Goal: Information Seeking & Learning: Compare options

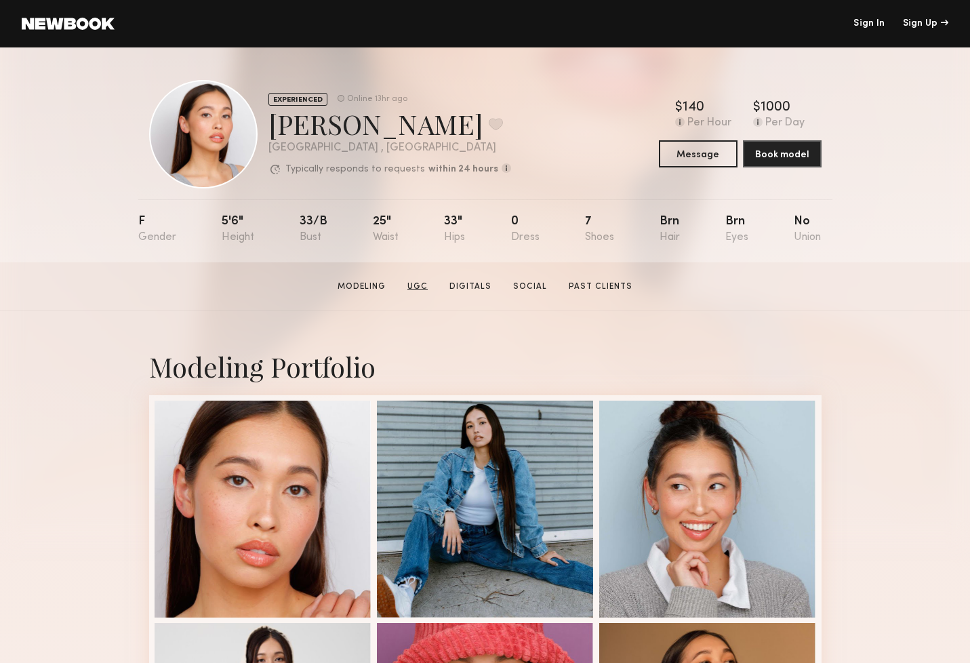
click at [421, 288] on link "UGC" at bounding box center [417, 287] width 31 height 12
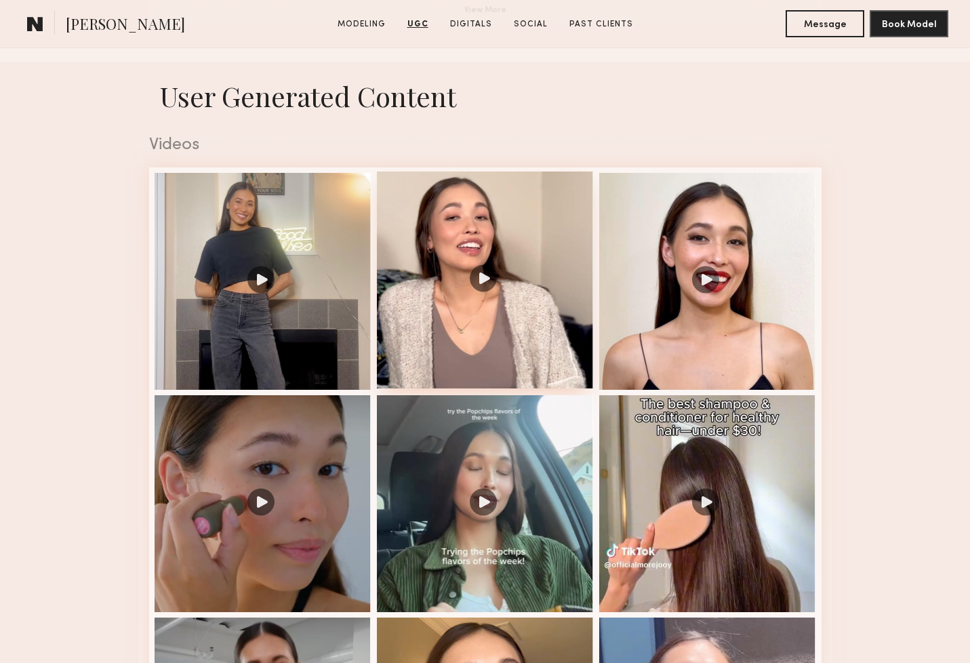
scroll to position [1301, 0]
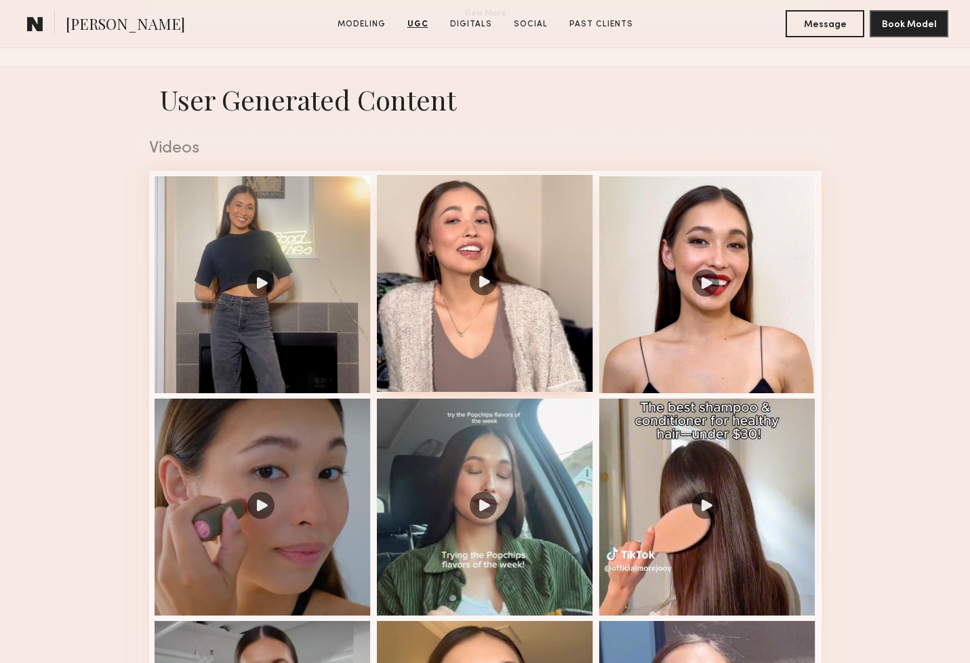
click at [484, 280] on div at bounding box center [485, 283] width 217 height 217
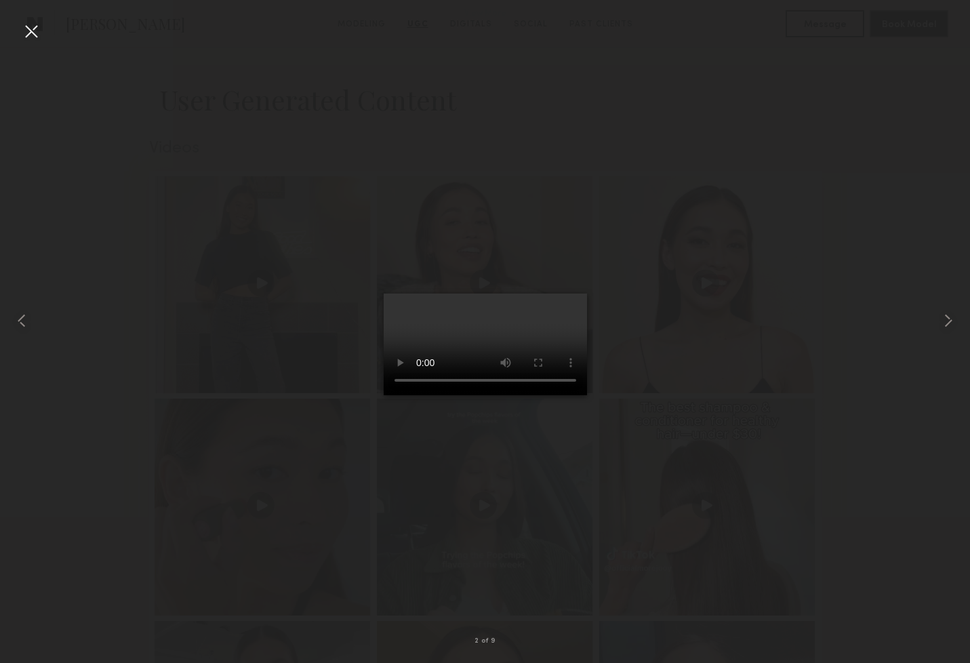
click at [566, 395] on video at bounding box center [485, 344] width 203 height 102
click at [948, 324] on common-icon at bounding box center [948, 321] width 22 height 22
click at [950, 327] on common-icon at bounding box center [948, 321] width 22 height 22
click at [948, 325] on common-icon at bounding box center [948, 321] width 22 height 22
click at [944, 317] on common-icon at bounding box center [948, 321] width 22 height 22
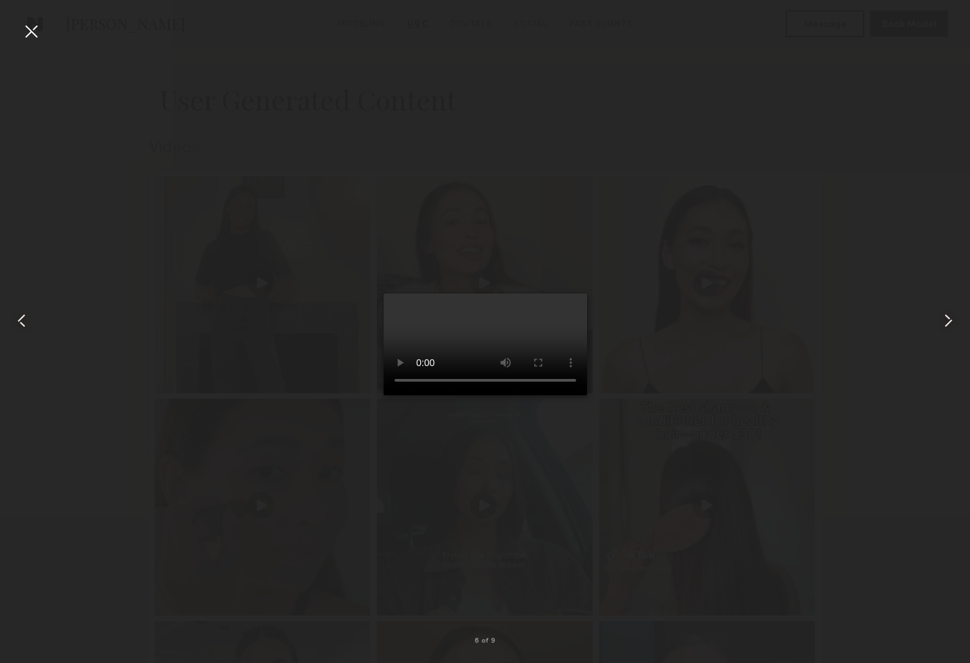
click at [946, 317] on common-icon at bounding box center [948, 321] width 22 height 22
click at [947, 319] on common-icon at bounding box center [948, 321] width 22 height 22
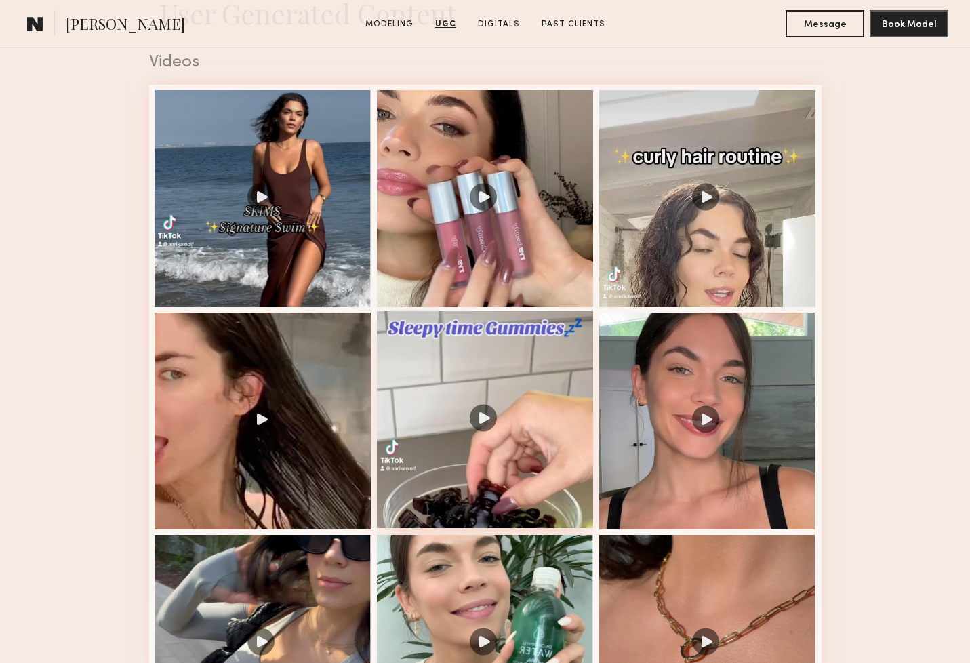
scroll to position [1389, 0]
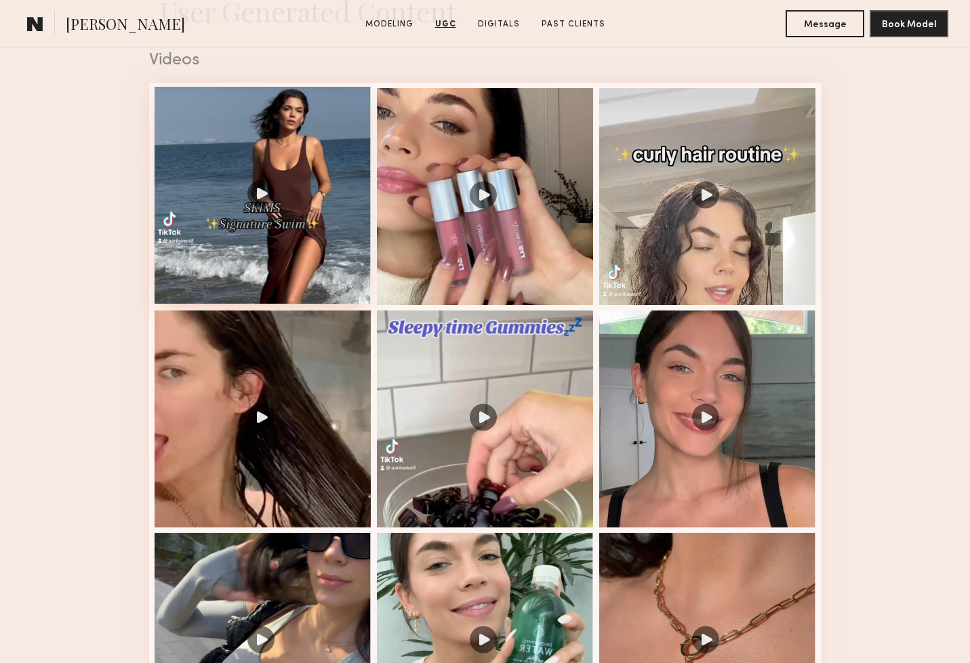
click at [263, 198] on div at bounding box center [263, 195] width 217 height 217
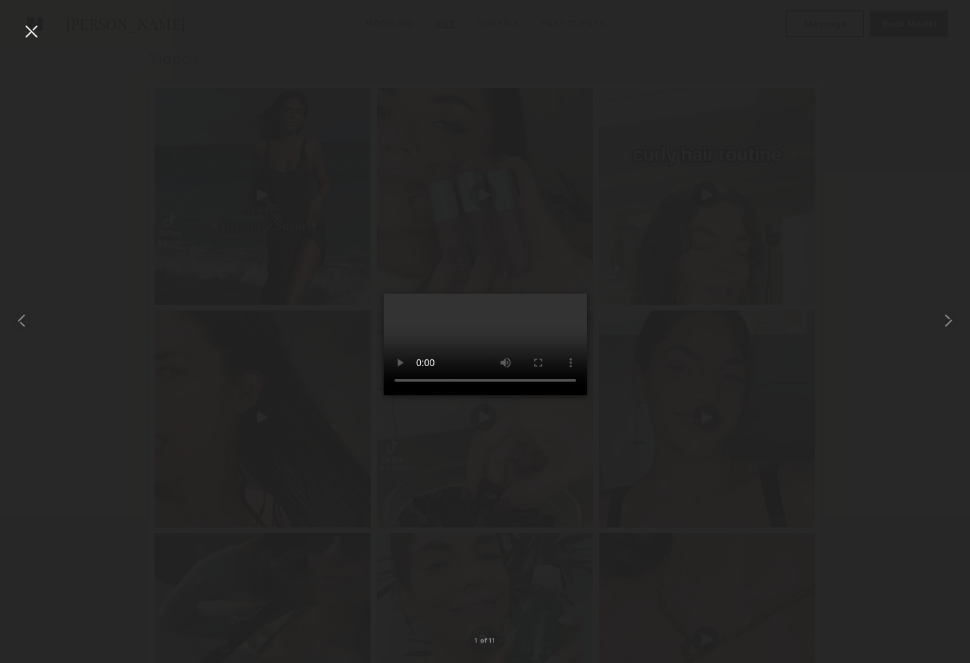
click at [572, 395] on video at bounding box center [485, 344] width 203 height 102
click at [948, 322] on common-icon at bounding box center [948, 321] width 22 height 22
click at [948, 321] on common-icon at bounding box center [948, 321] width 22 height 22
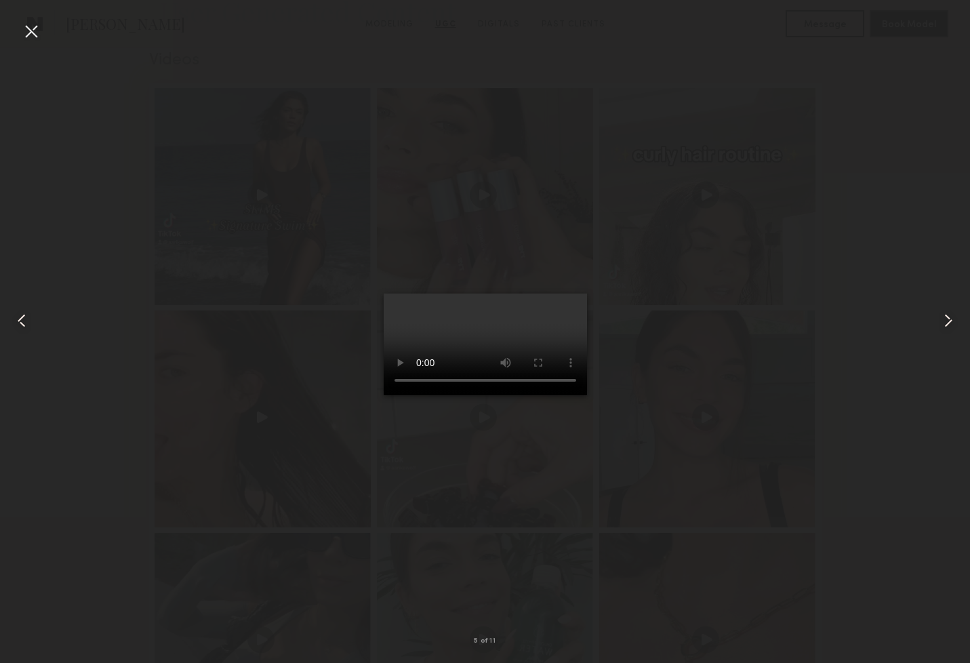
click at [948, 322] on common-icon at bounding box center [948, 321] width 22 height 22
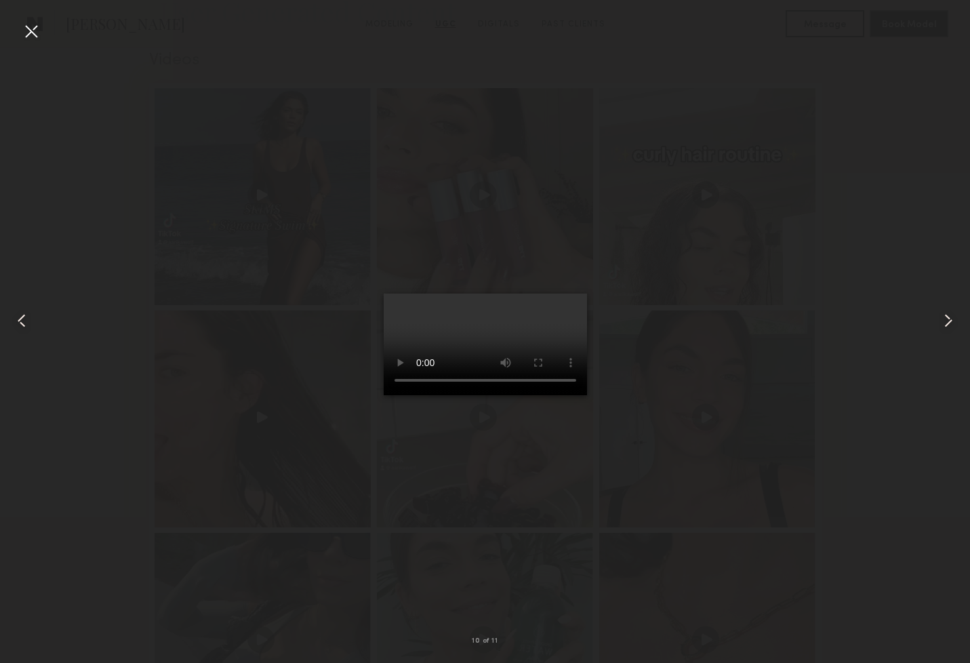
click at [948, 322] on common-icon at bounding box center [948, 321] width 22 height 22
drag, startPoint x: 948, startPoint y: 322, endPoint x: 929, endPoint y: 331, distance: 20.3
click at [929, 331] on div at bounding box center [485, 321] width 970 height 598
click at [948, 323] on common-icon at bounding box center [948, 321] width 22 height 22
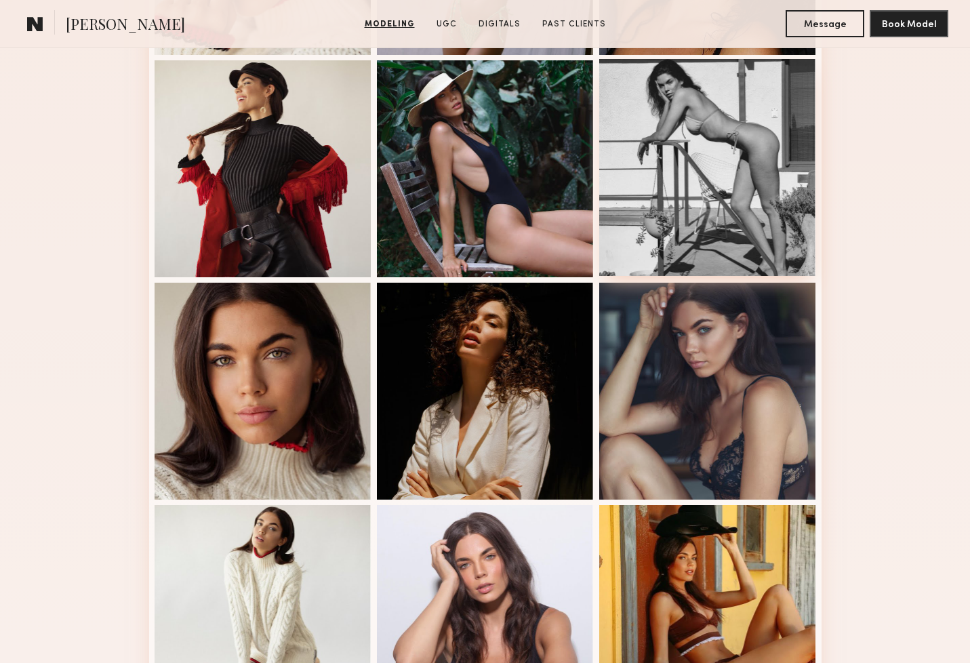
scroll to position [565, 0]
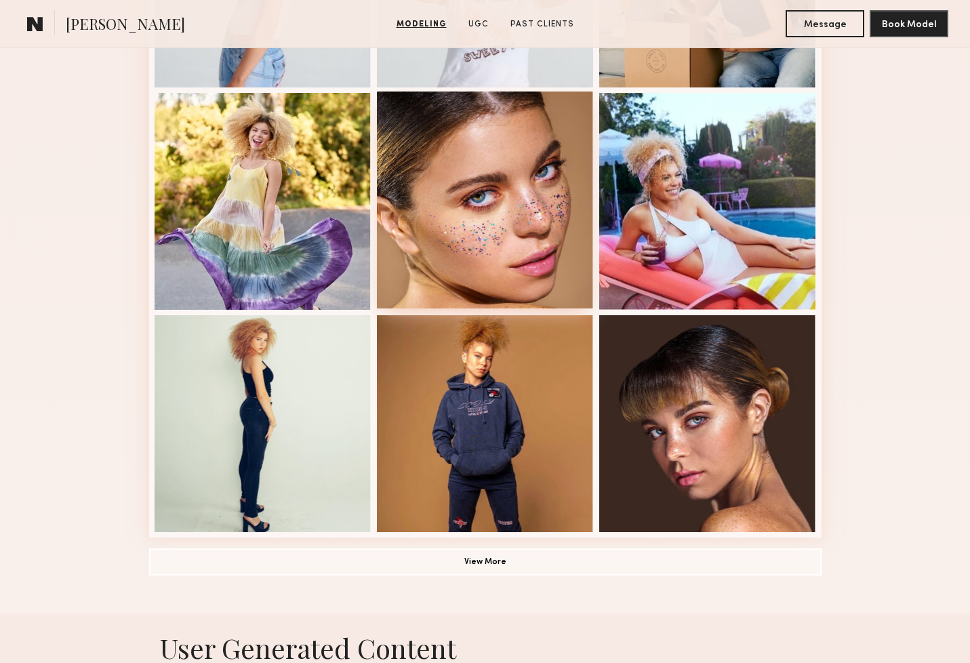
scroll to position [765, 0]
